Goal: Information Seeking & Learning: Check status

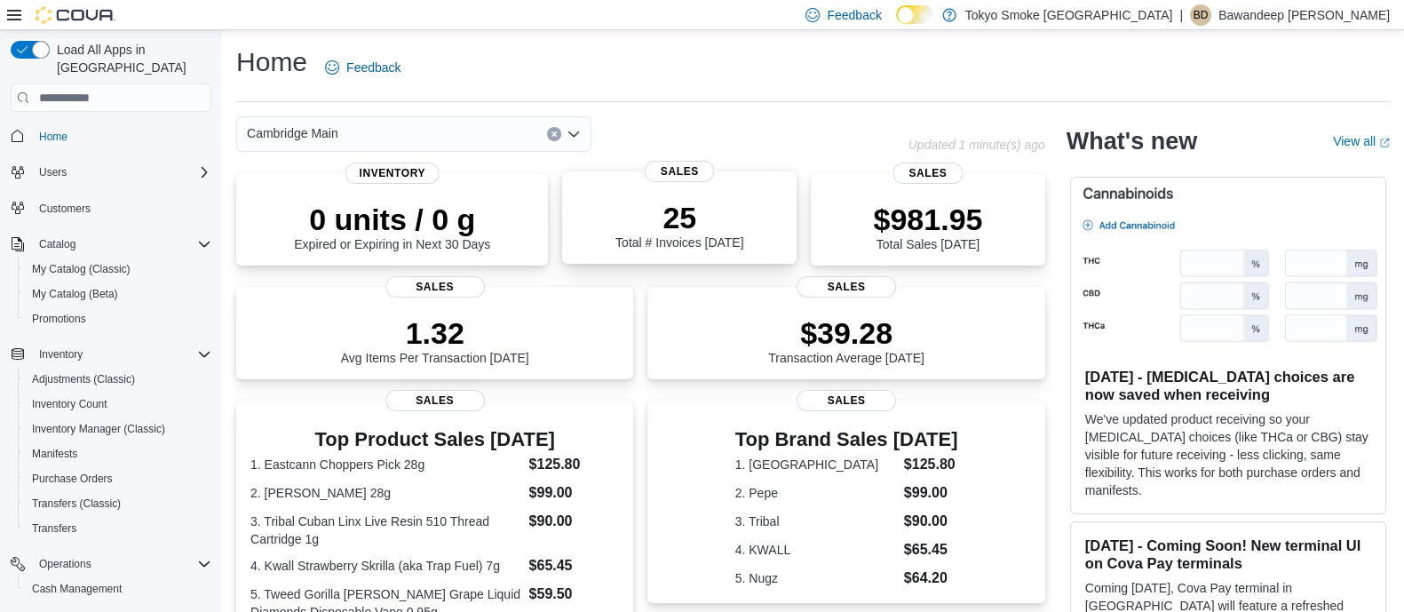
click at [690, 201] on div "25 Total # Invoices Today" at bounding box center [679, 221] width 206 height 57
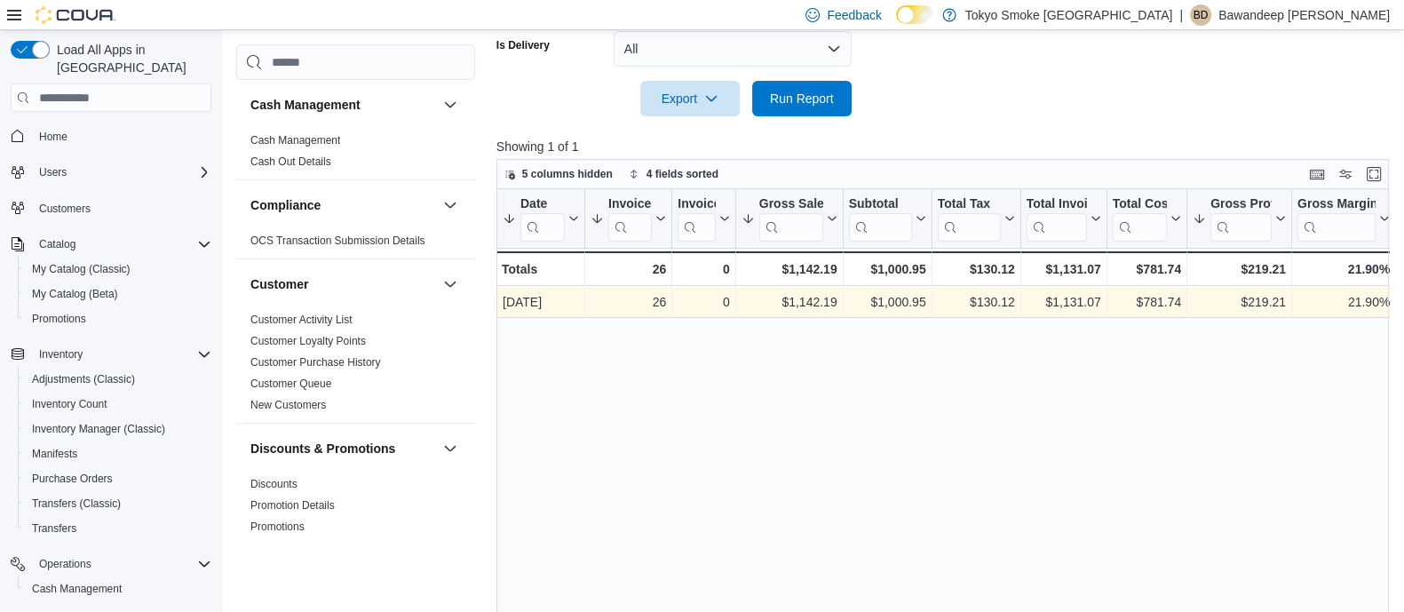
scroll to position [538, 0]
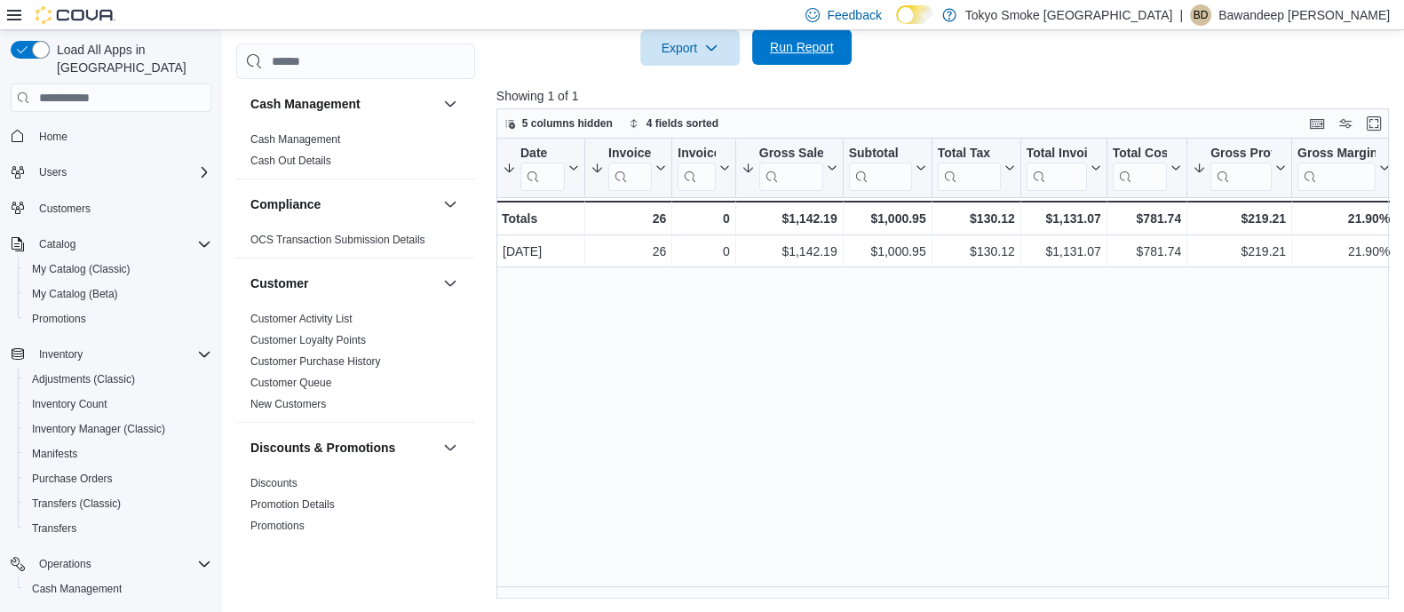
click at [764, 50] on span "Run Report" at bounding box center [802, 47] width 78 height 36
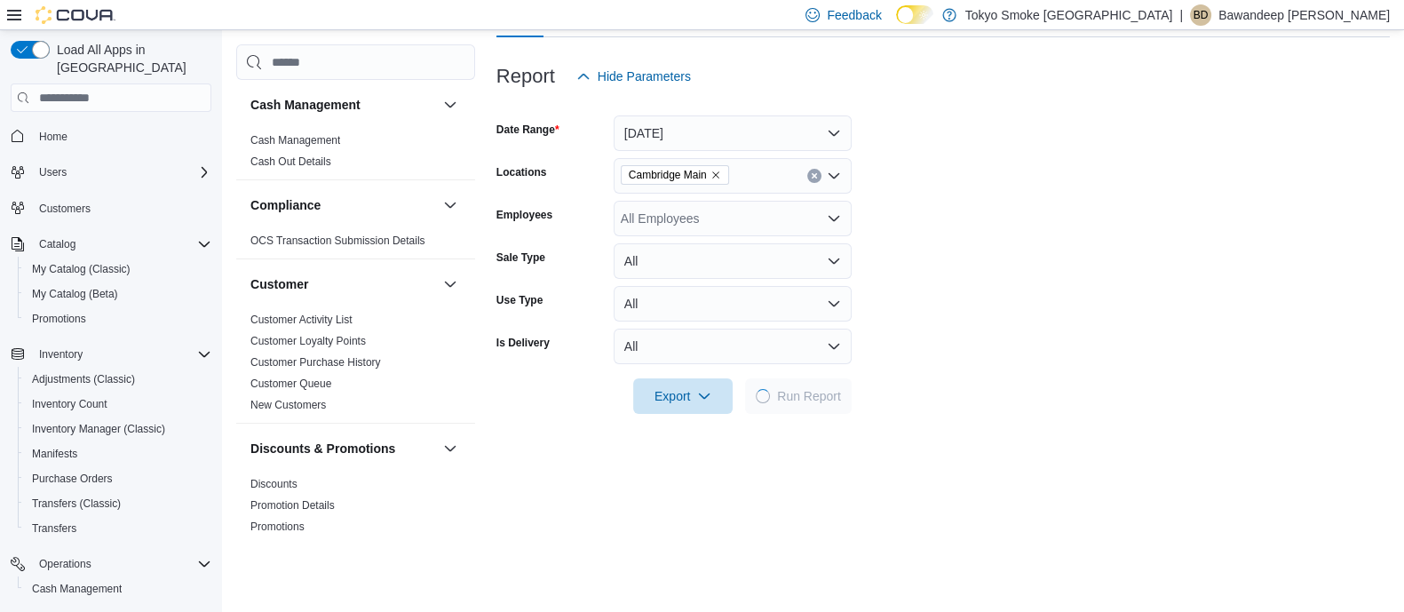
scroll to position [94, 0]
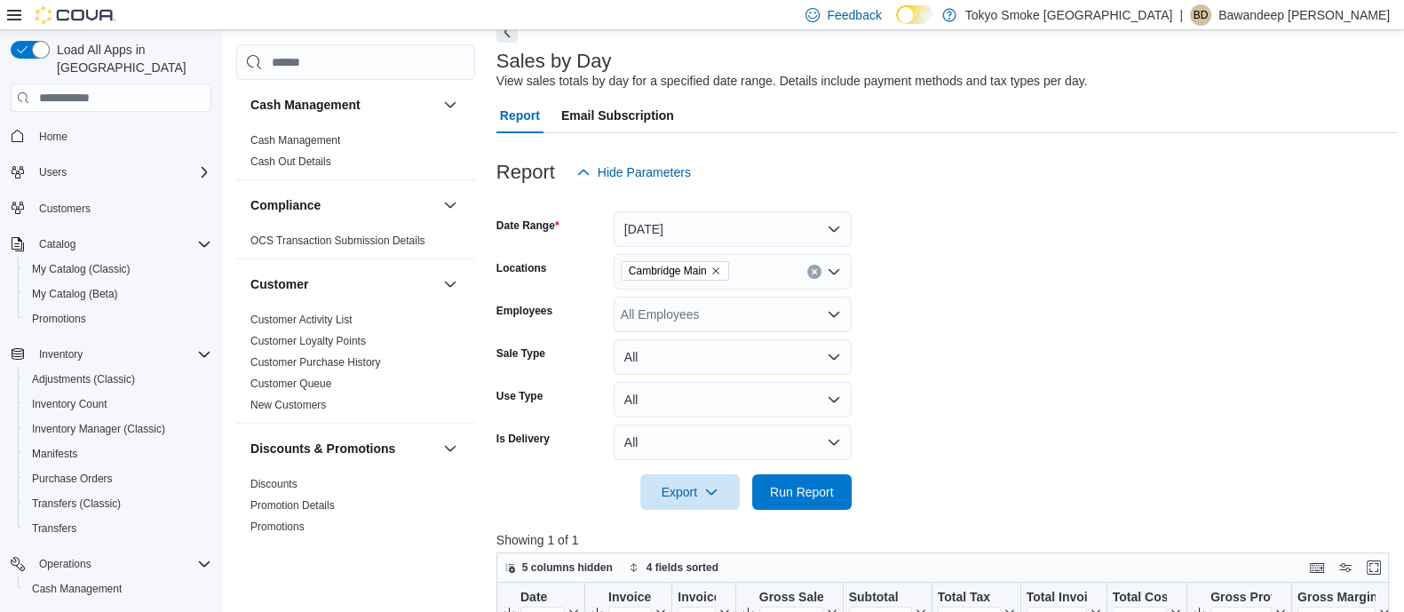
click at [503, 35] on button "Next" at bounding box center [506, 31] width 21 height 21
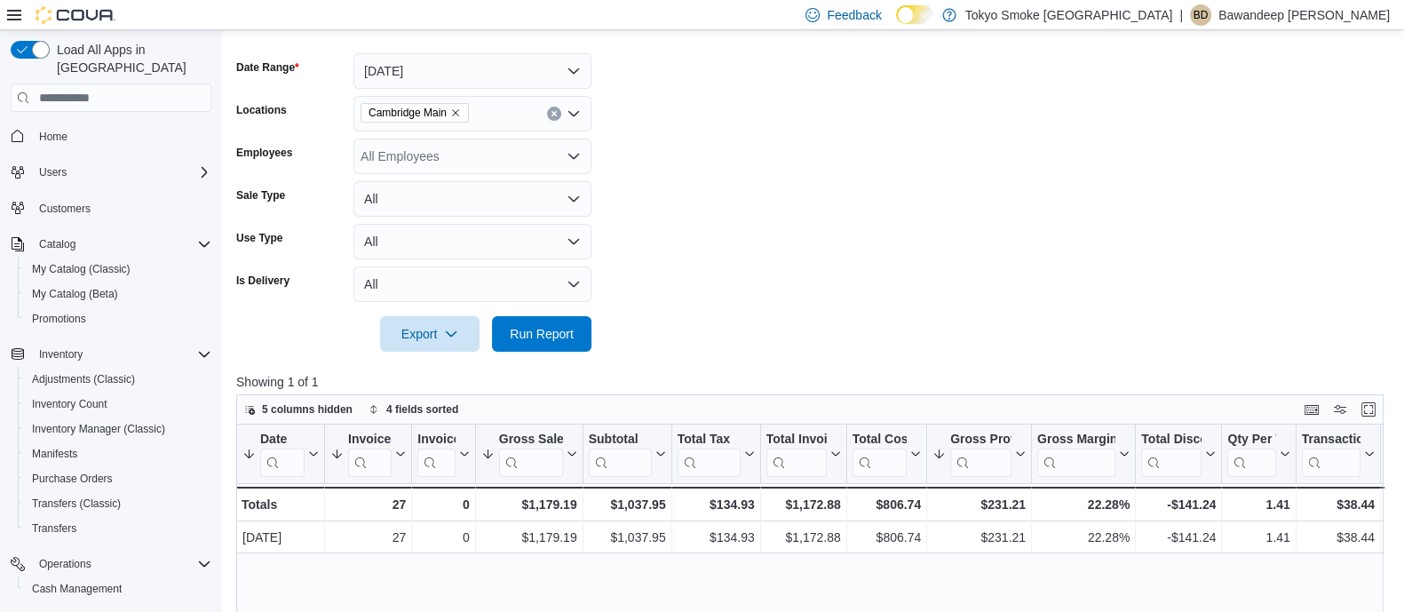
scroll to position [316, 0]
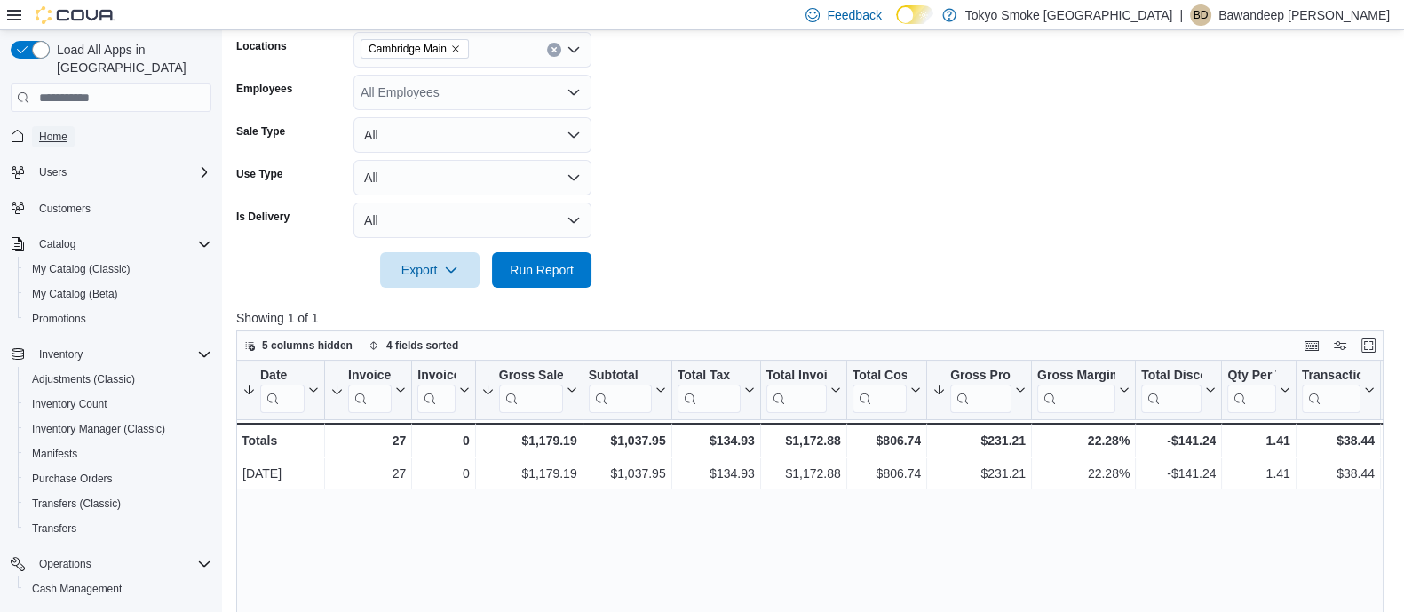
click at [59, 130] on span "Home" at bounding box center [53, 137] width 28 height 14
